Goal: Find contact information: Obtain details needed to contact an individual or organization

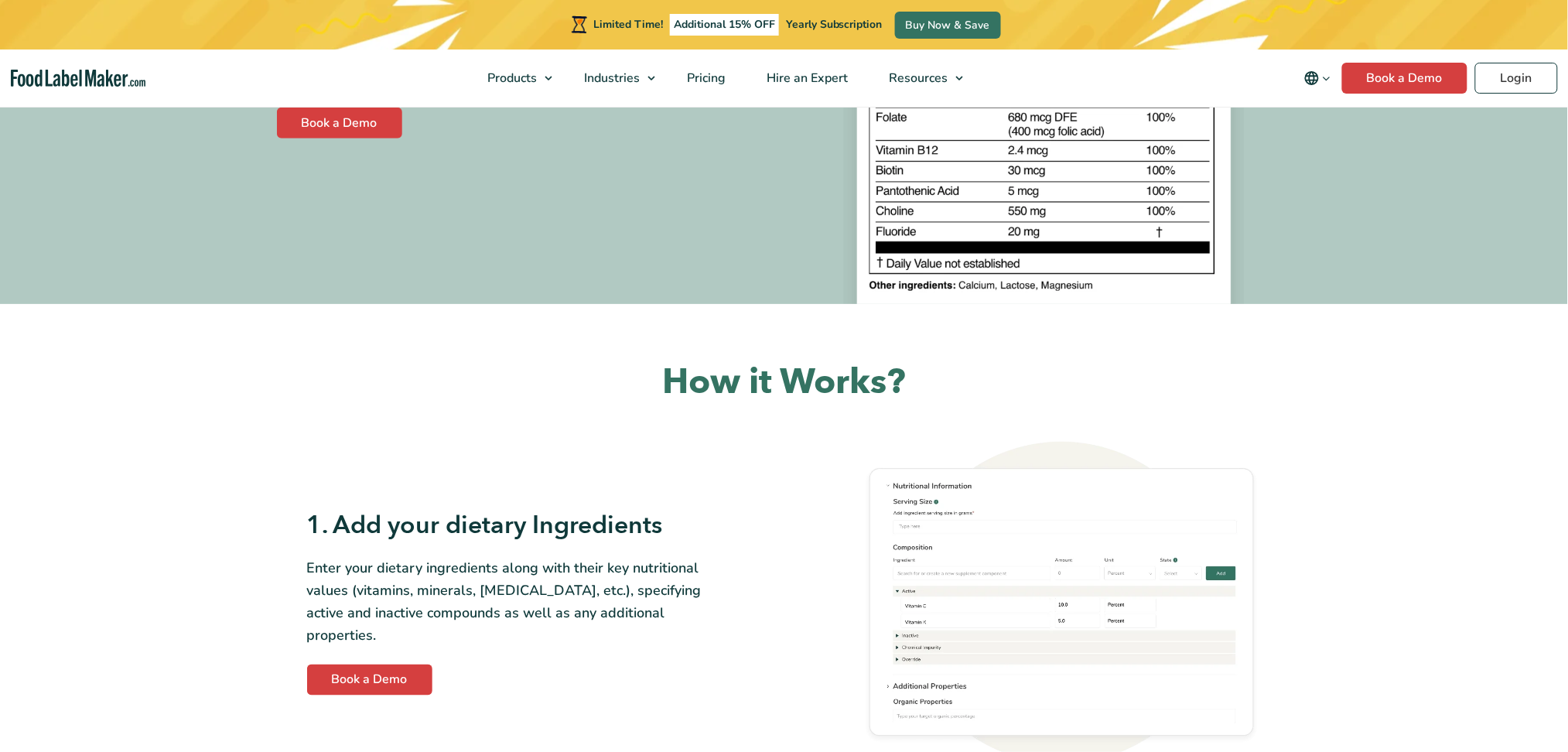
scroll to position [309, 0]
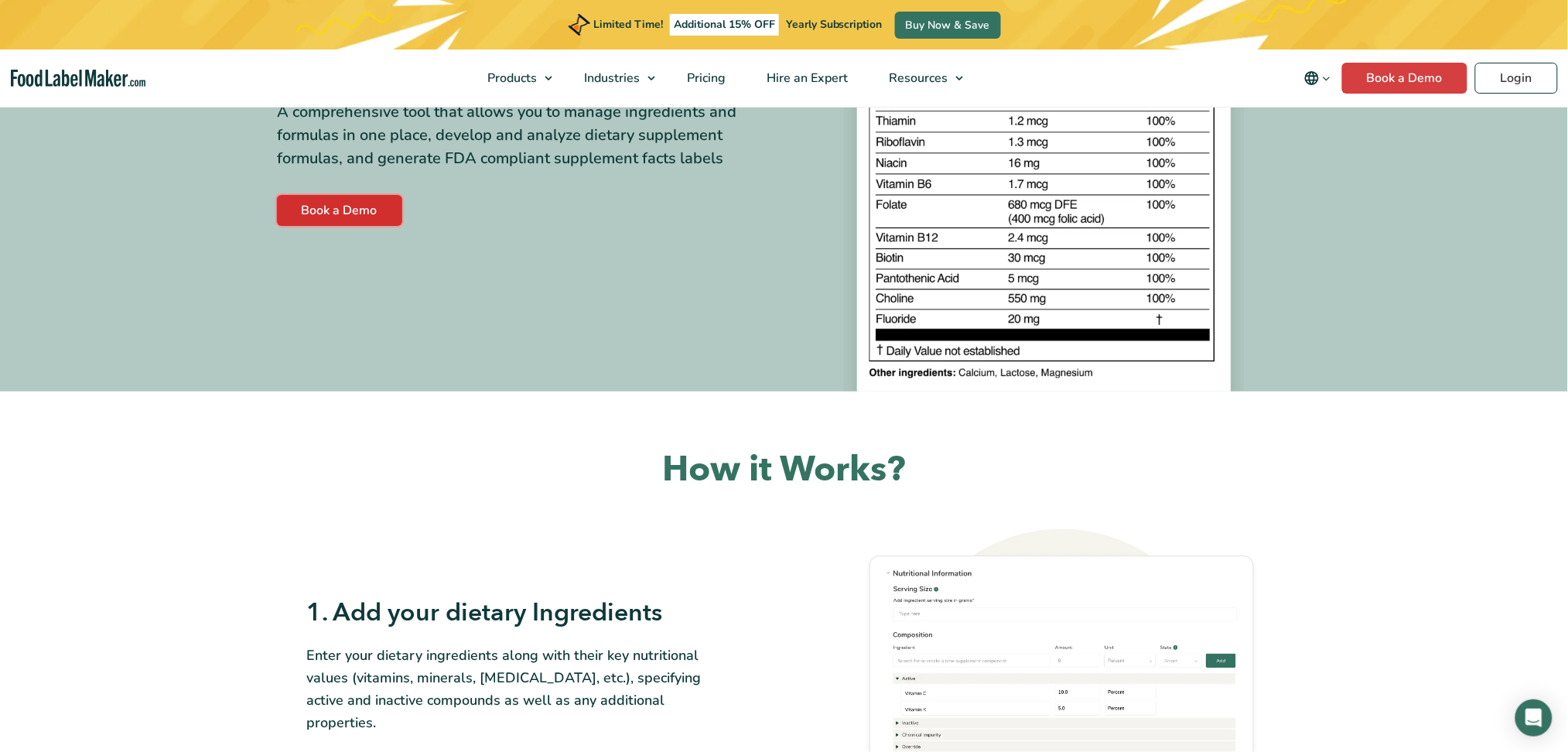
click at [350, 222] on link "Book a Demo" at bounding box center [340, 210] width 126 height 31
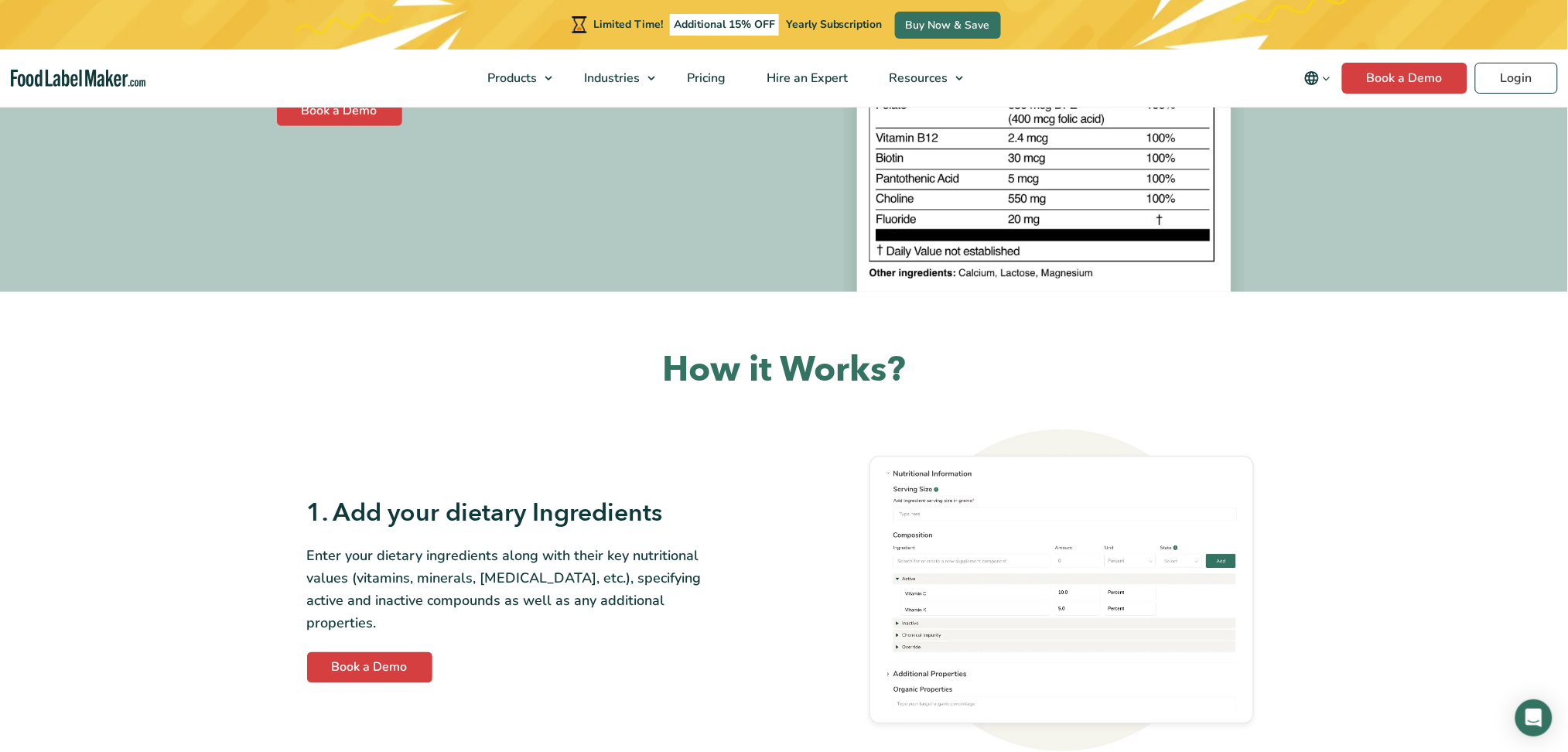
scroll to position [516, 0]
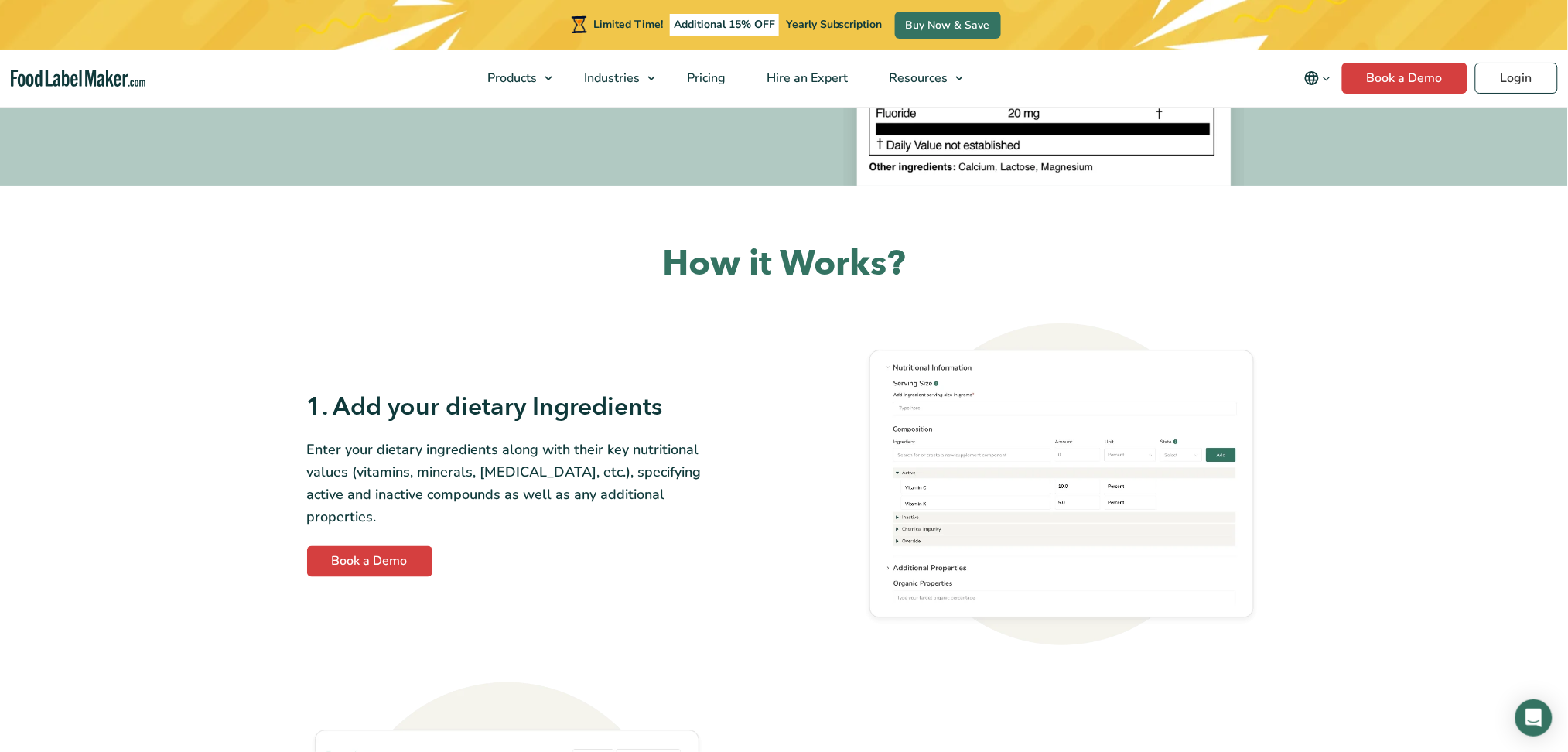
click at [413, 566] on div "1. Add your dietary Ingredients Enter your dietary ingredients along with their…" at bounding box center [784, 484] width 954 height 321
click at [409, 547] on link "Book a Demo" at bounding box center [370, 562] width 126 height 31
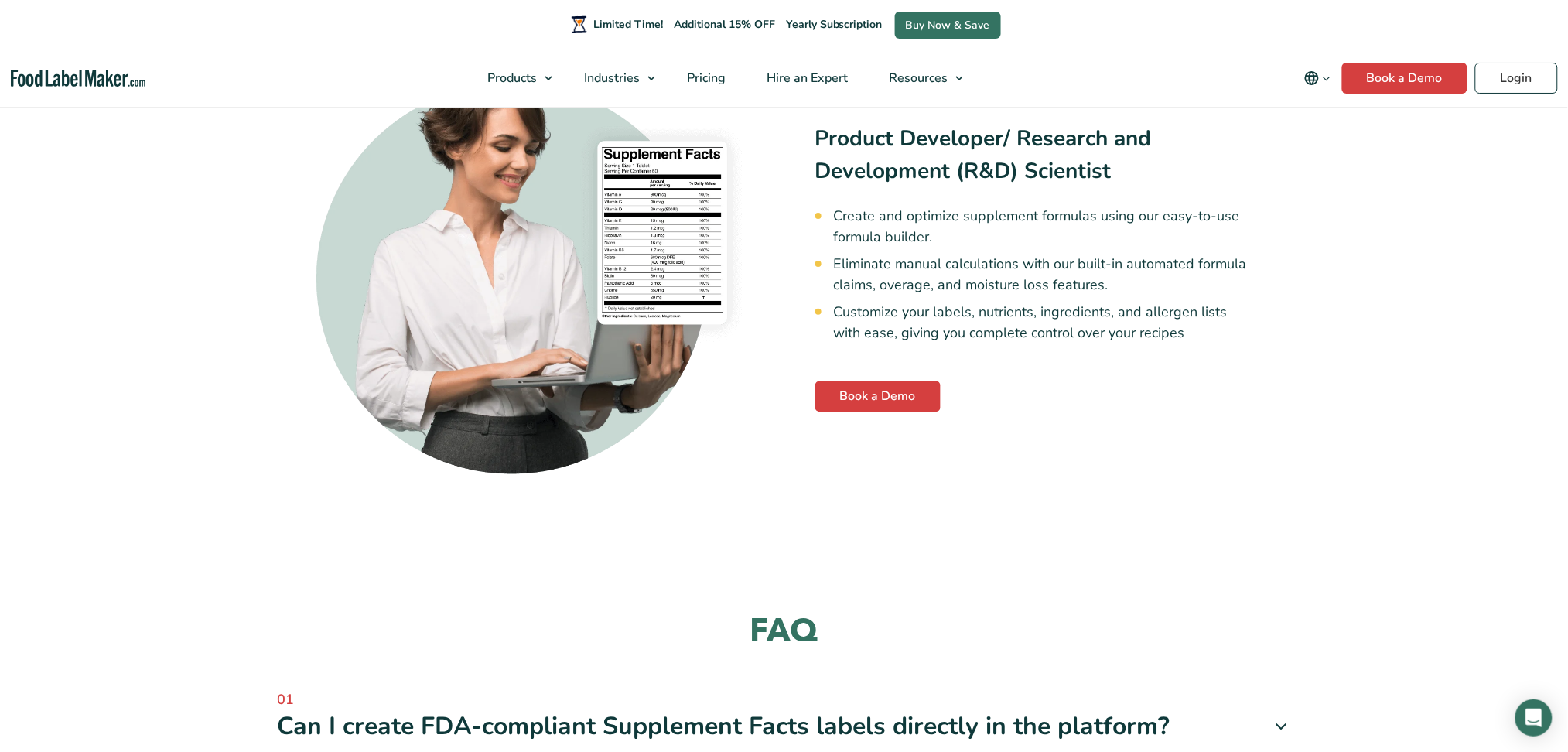
scroll to position [3406, 0]
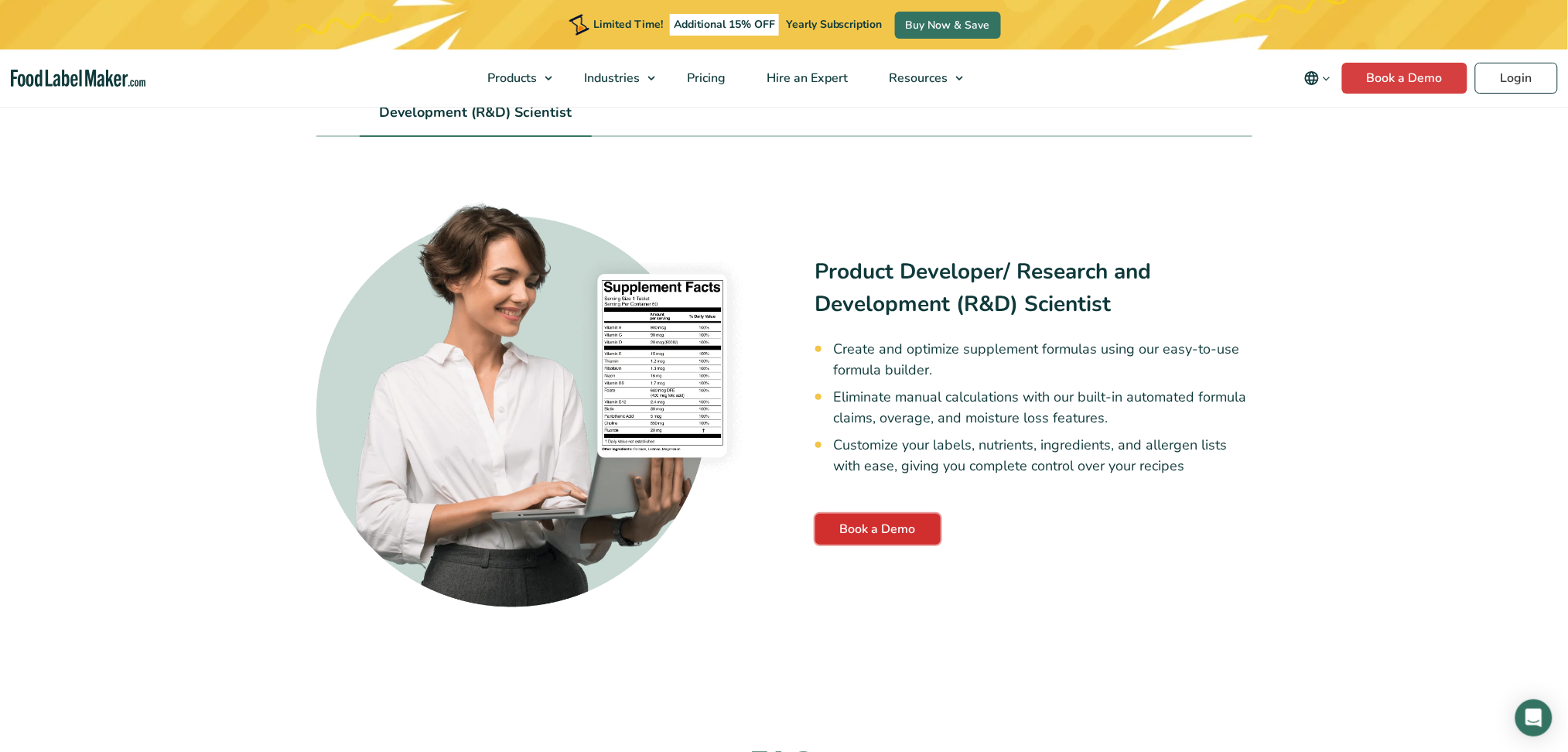
click at [886, 514] on link "Book a Demo" at bounding box center [878, 529] width 126 height 31
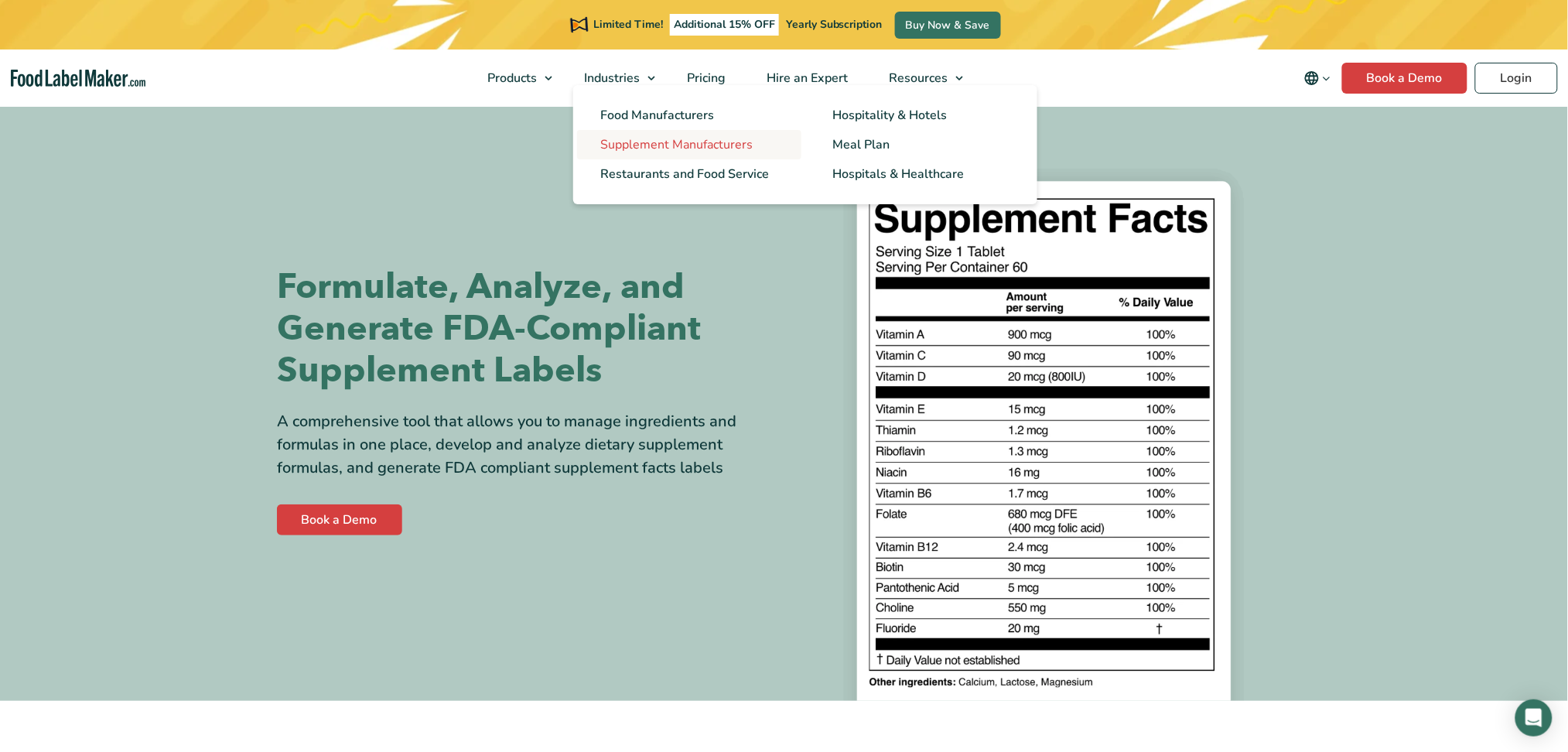
click at [627, 142] on span "Supplement Manufacturers" at bounding box center [676, 145] width 152 height 17
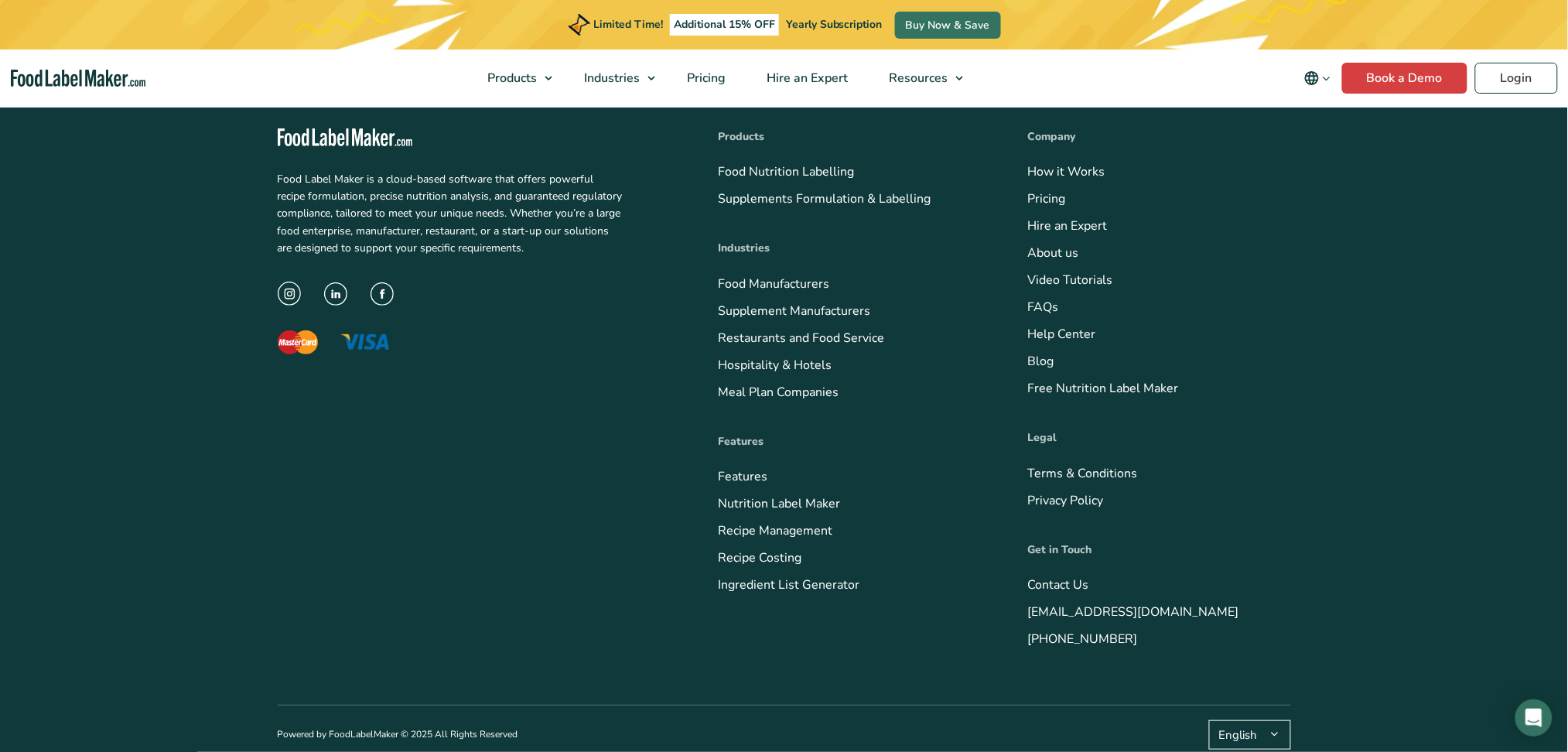
scroll to position [3921, 0]
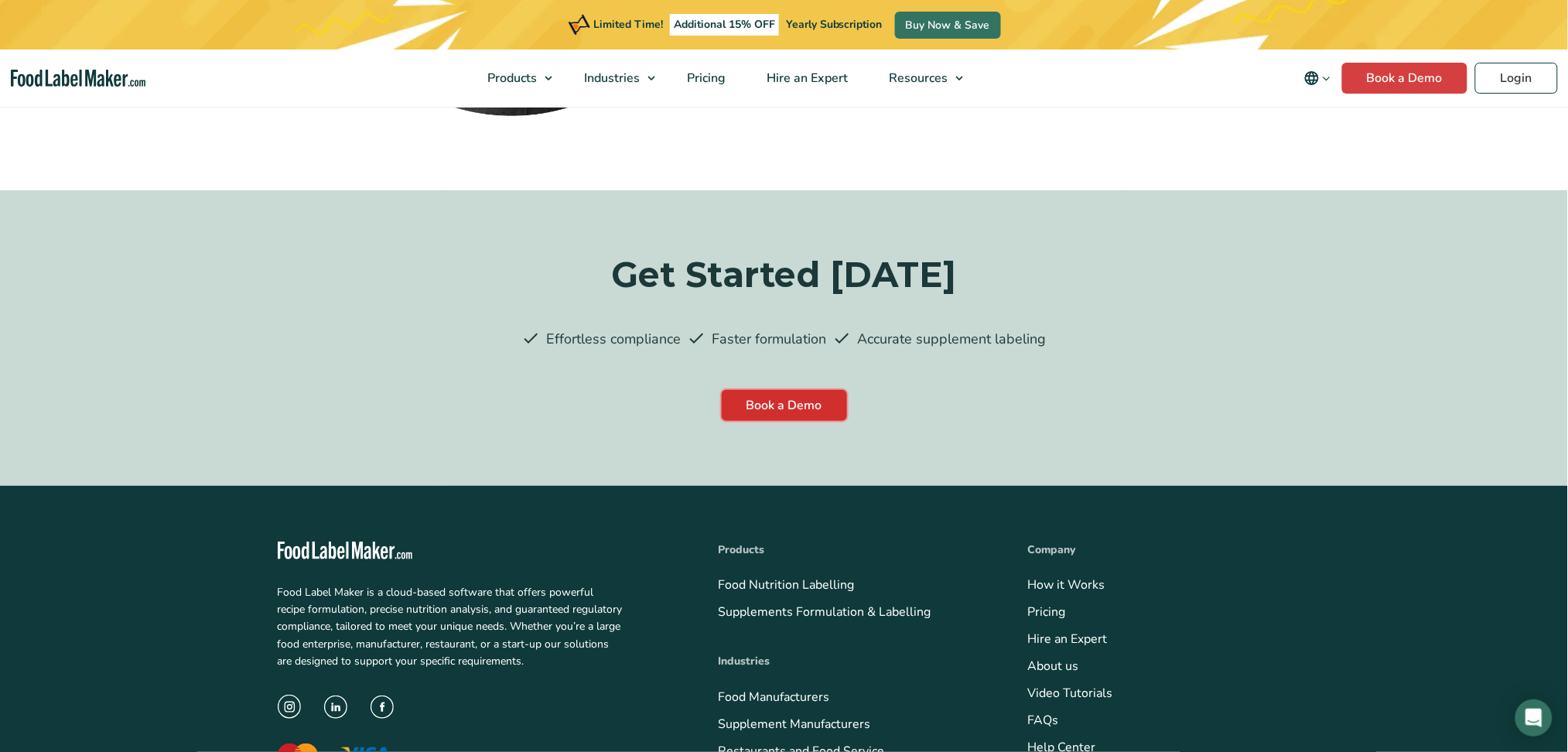
click at [778, 408] on link "Book a Demo" at bounding box center [785, 406] width 126 height 31
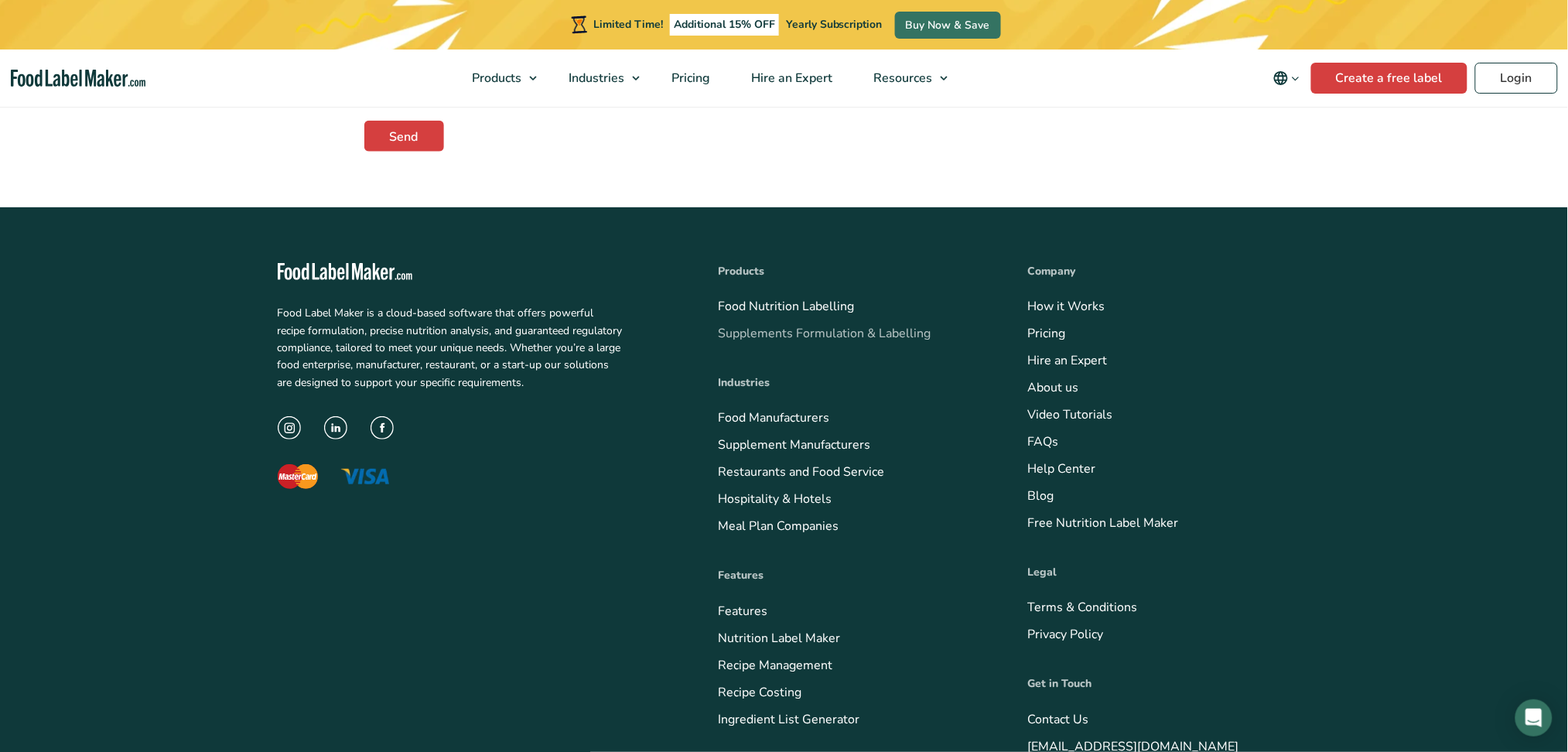
scroll to position [620, 0]
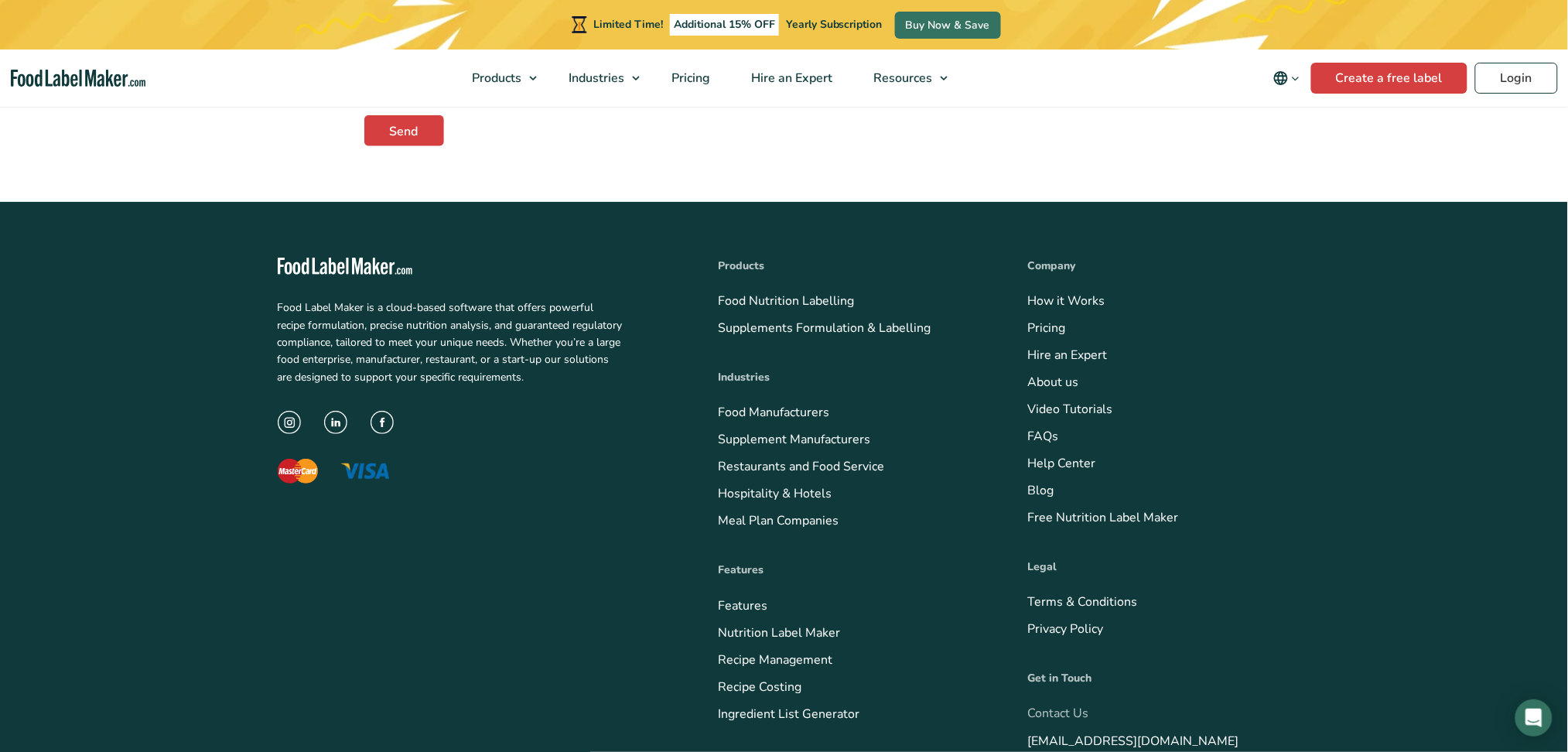
click at [1063, 720] on link "Contact Us" at bounding box center [1059, 715] width 61 height 17
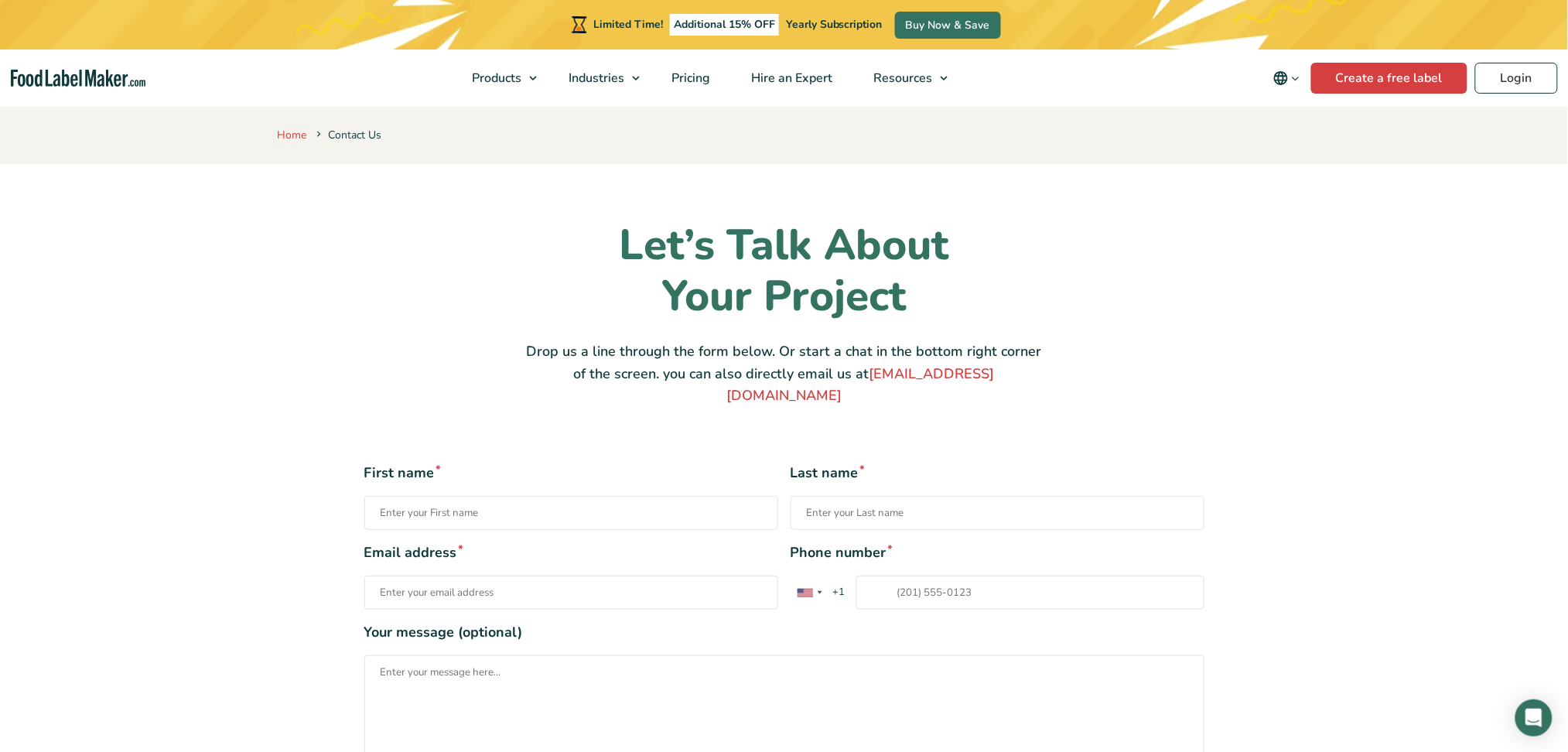
click at [304, 140] on link "Home" at bounding box center [292, 134] width 29 height 14
